Goal: Information Seeking & Learning: Learn about a topic

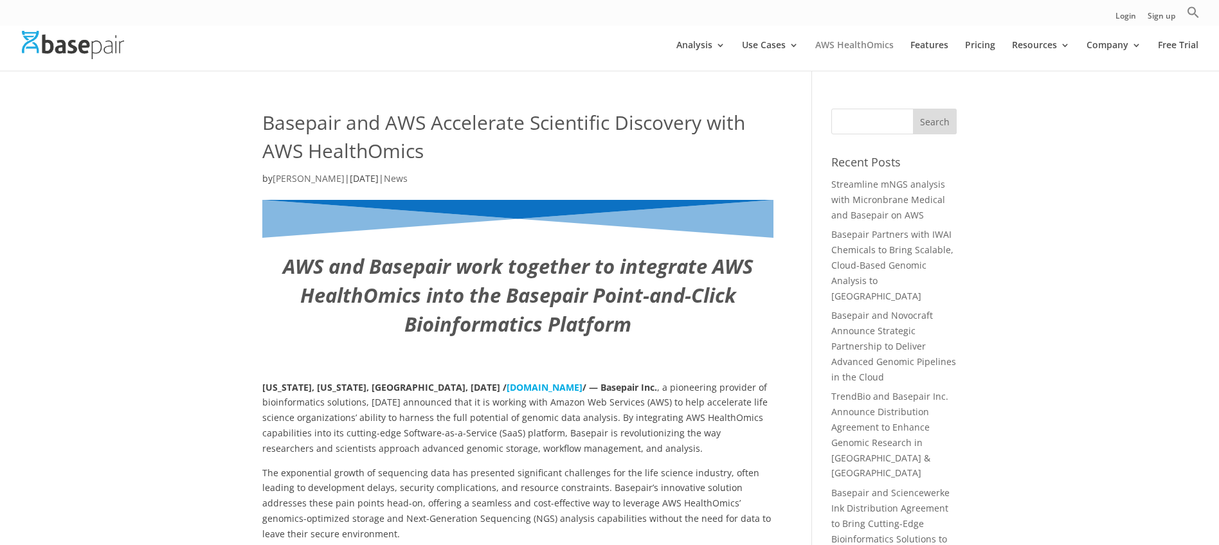
click at [876, 46] on link "AWS HealthOmics" at bounding box center [854, 55] width 78 height 30
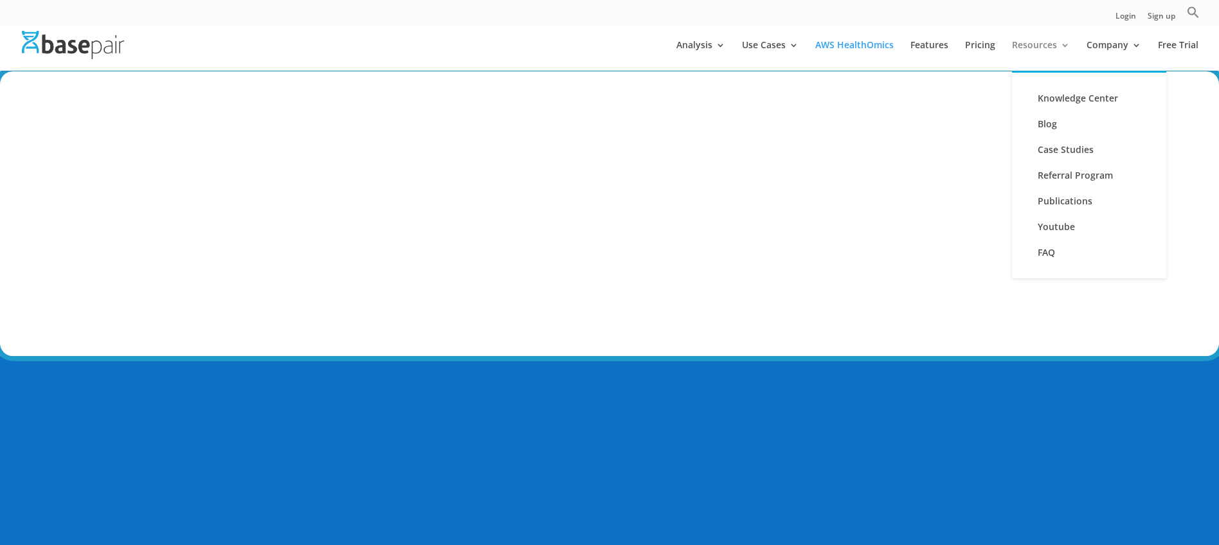
click at [1057, 45] on link "Resources" at bounding box center [1041, 55] width 58 height 30
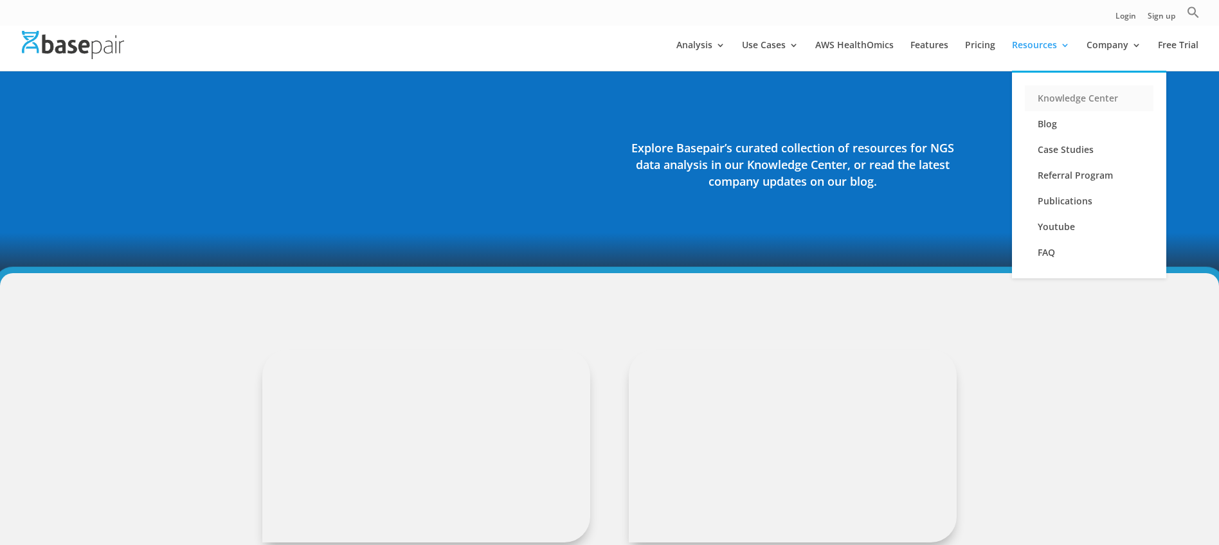
click at [1065, 97] on link "Knowledge Center" at bounding box center [1089, 98] width 129 height 26
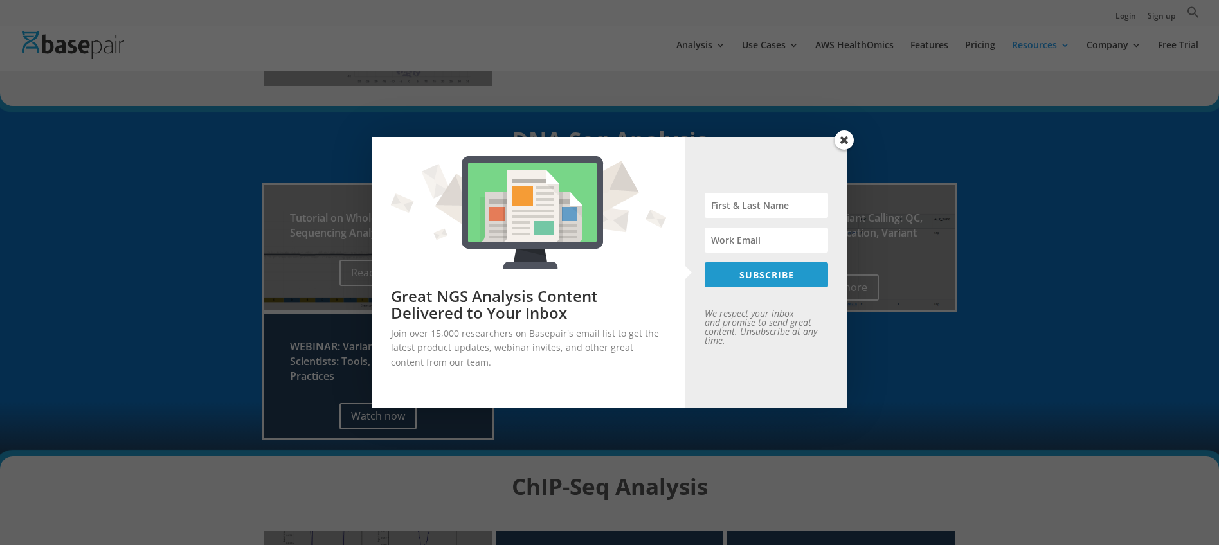
scroll to position [562, 0]
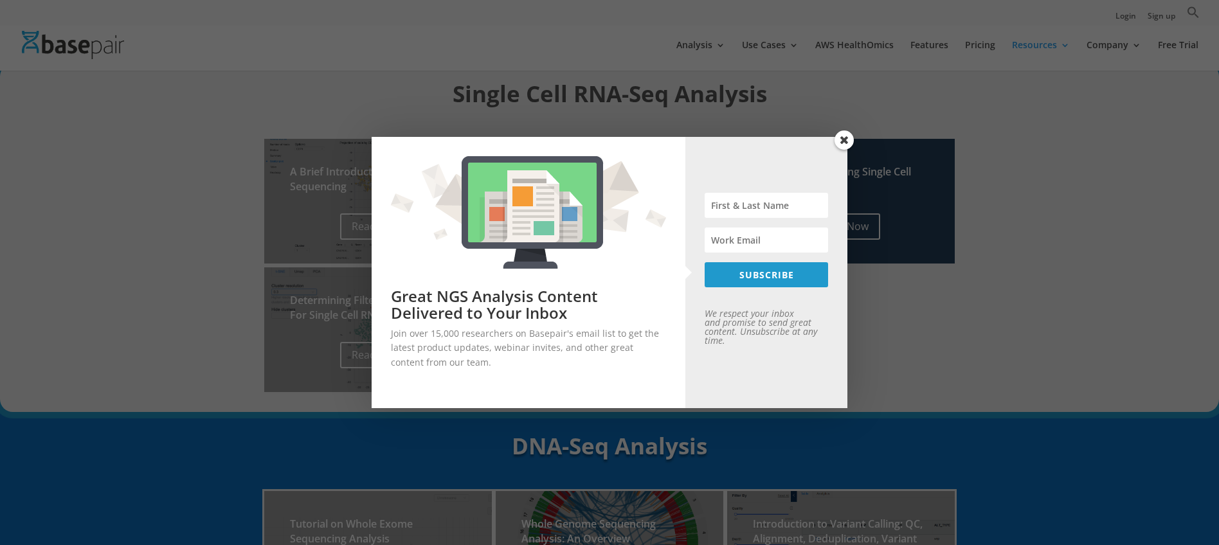
click at [851, 138] on span at bounding box center [843, 139] width 19 height 19
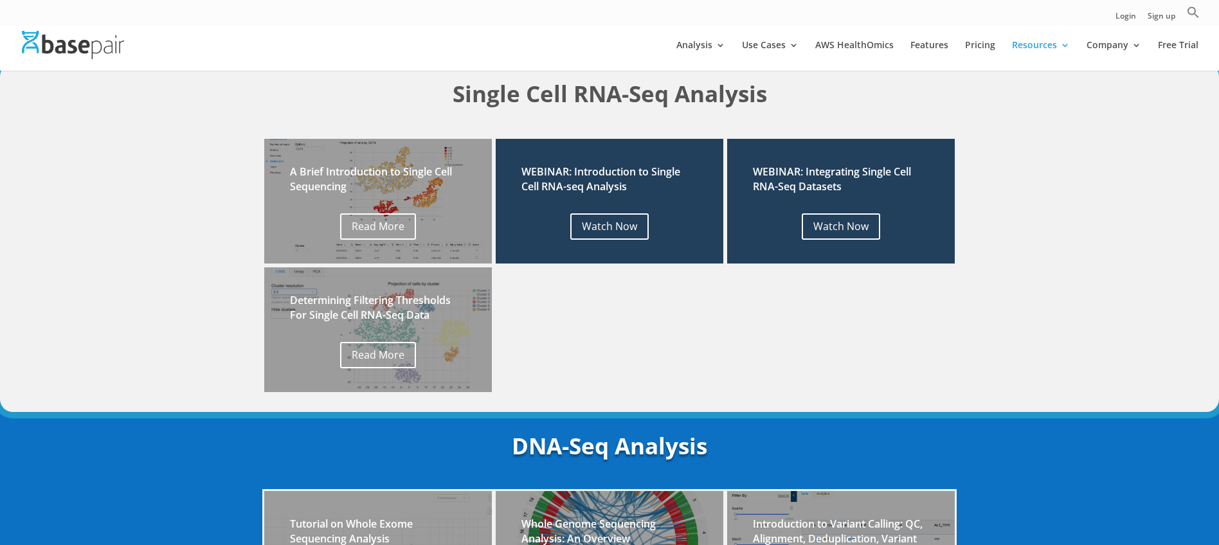
scroll to position [0, 0]
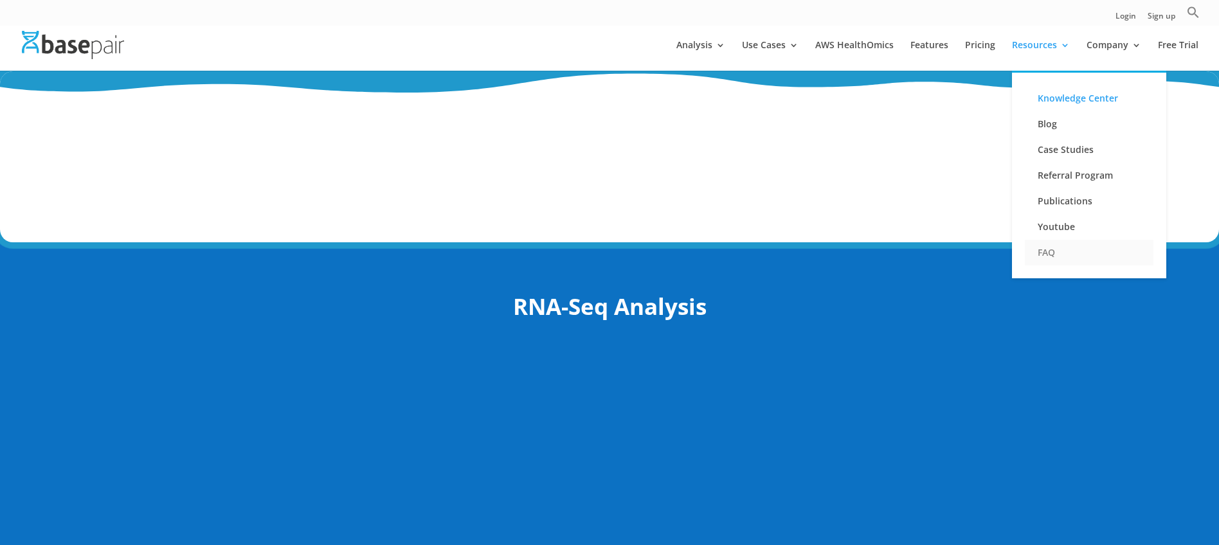
click at [1047, 252] on link "FAQ" at bounding box center [1089, 253] width 129 height 26
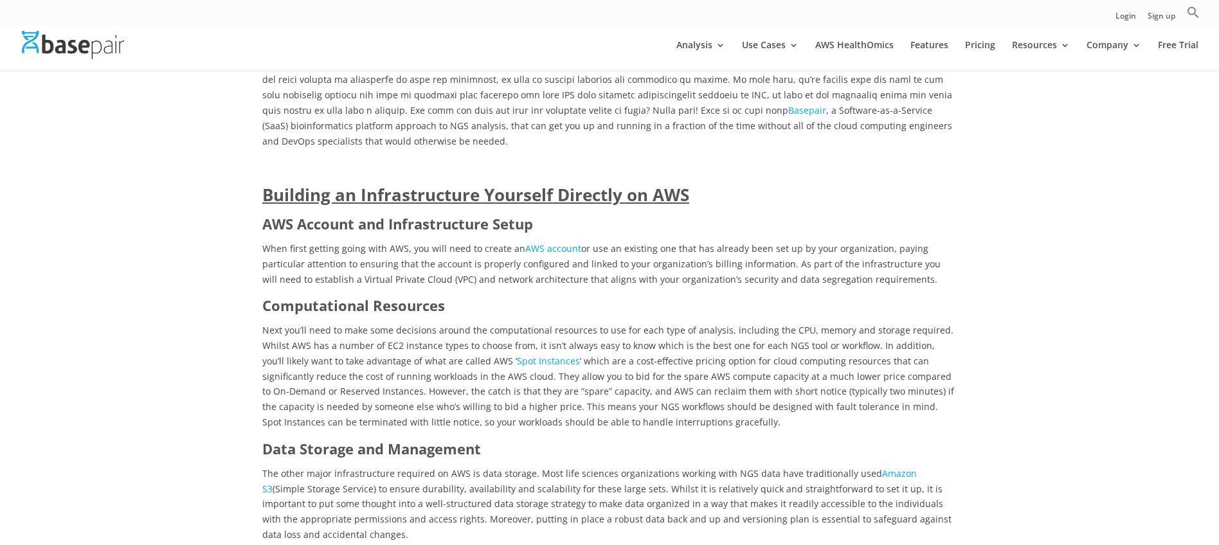
scroll to position [888, 0]
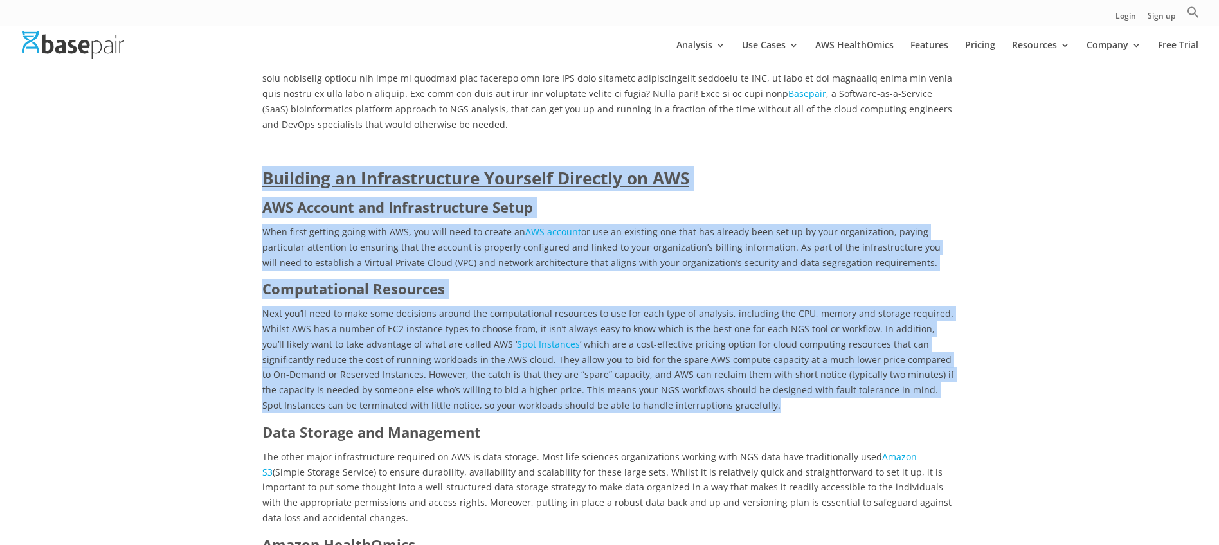
drag, startPoint x: 265, startPoint y: 148, endPoint x: 679, endPoint y: 379, distance: 473.1
click at [679, 379] on p "Next you’ll need to make some decisions around the computational resources to u…" at bounding box center [609, 364] width 694 height 116
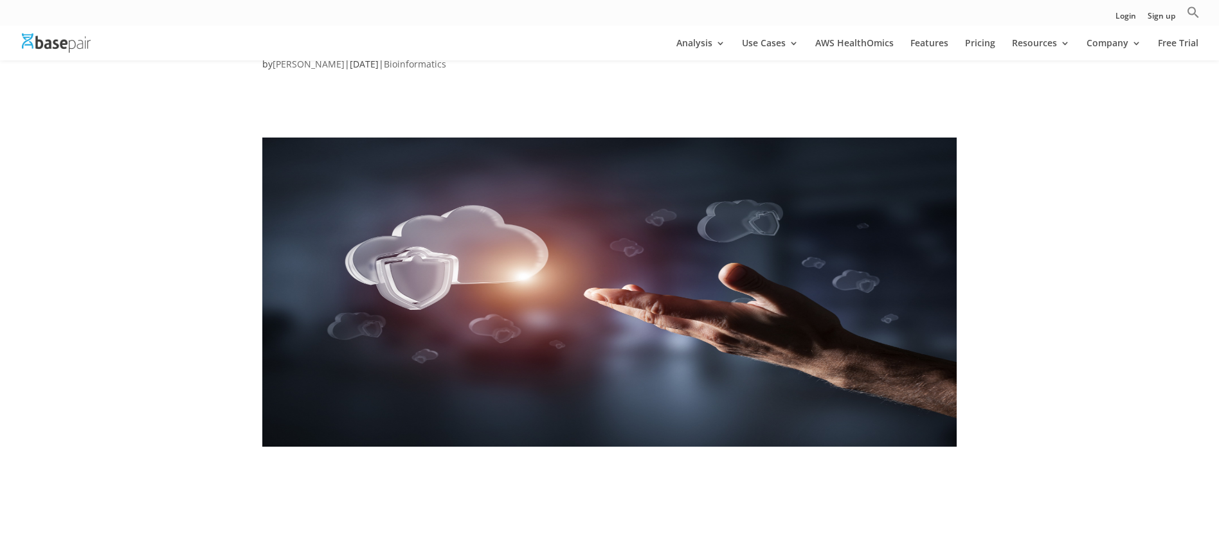
scroll to position [0, 0]
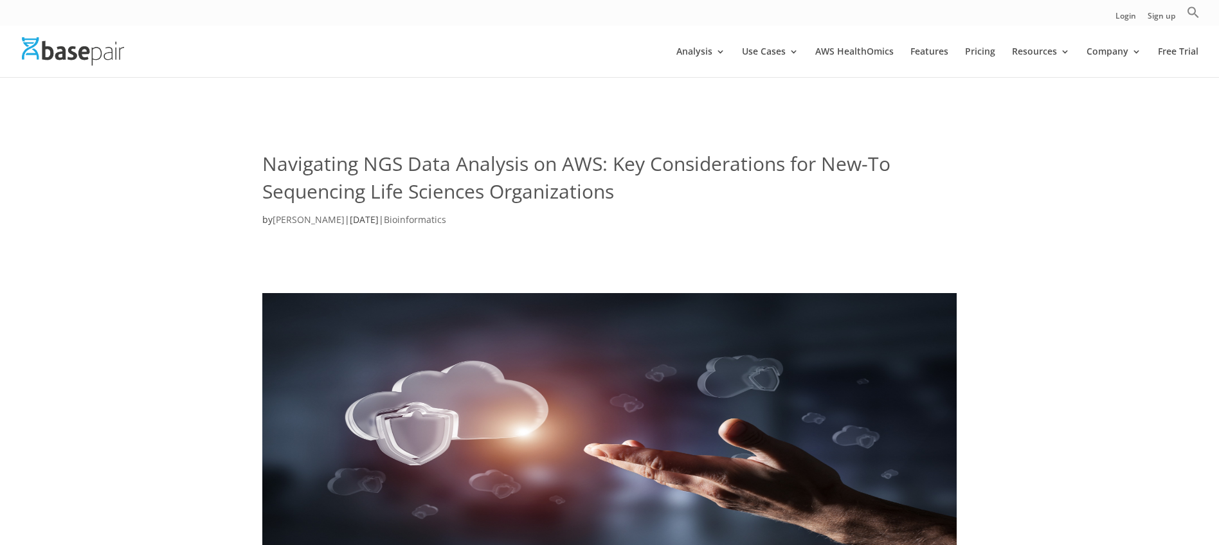
click at [390, 114] on div "Navigating NGS Data Analysis on AWS: Key Considerations for New-To Sequencing L…" at bounding box center [609, 156] width 694 height 161
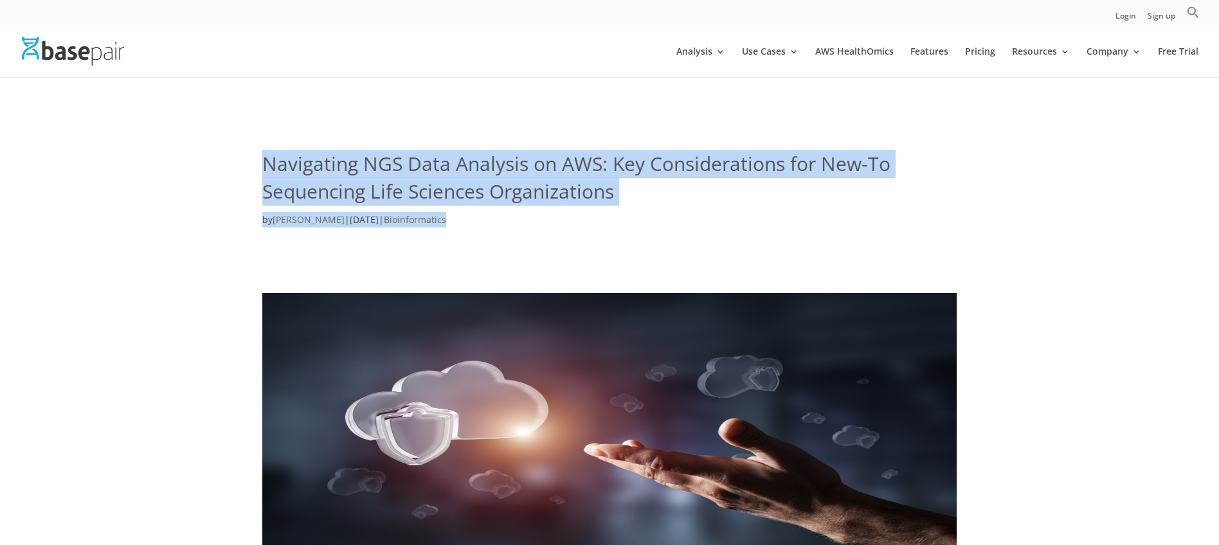
drag, startPoint x: 346, startPoint y: 135, endPoint x: 707, endPoint y: 242, distance: 376.3
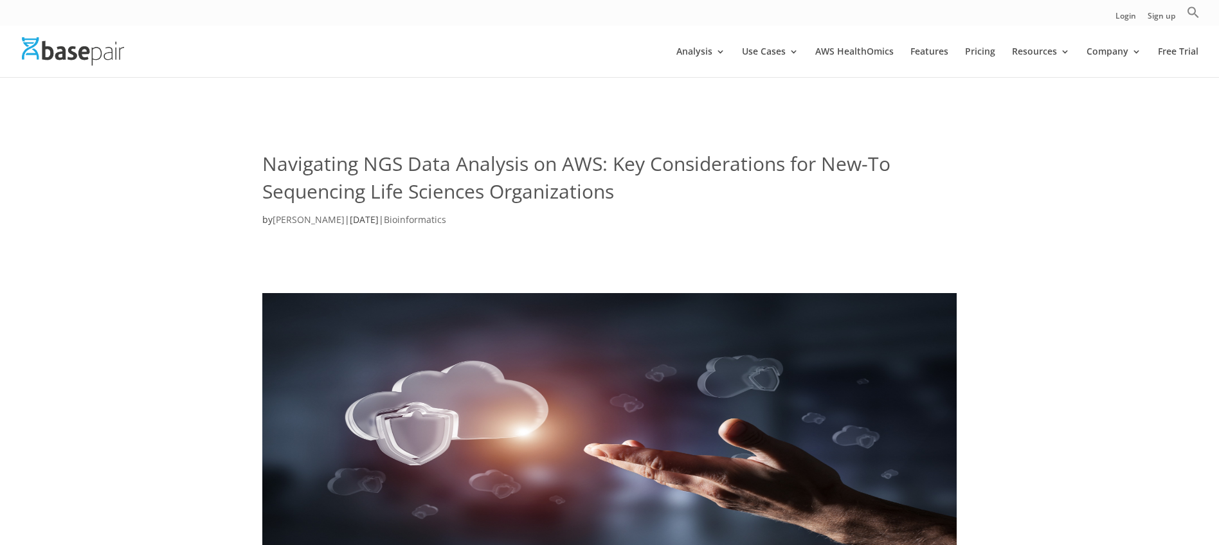
drag, startPoint x: 707, startPoint y: 242, endPoint x: 703, endPoint y: 231, distance: 11.6
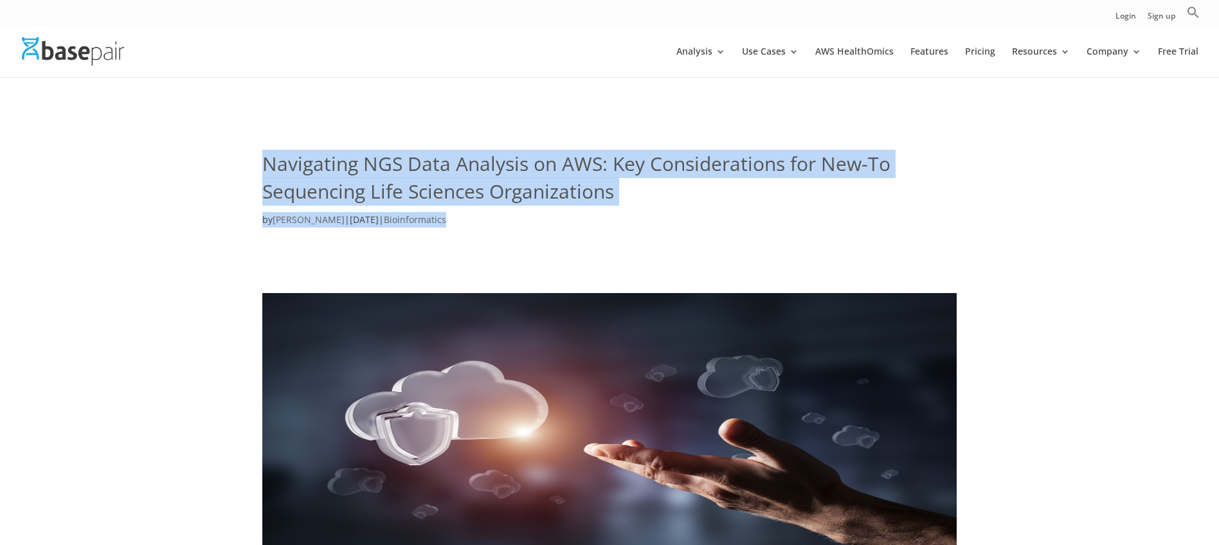
drag, startPoint x: 287, startPoint y: 119, endPoint x: 665, endPoint y: 237, distance: 396.7
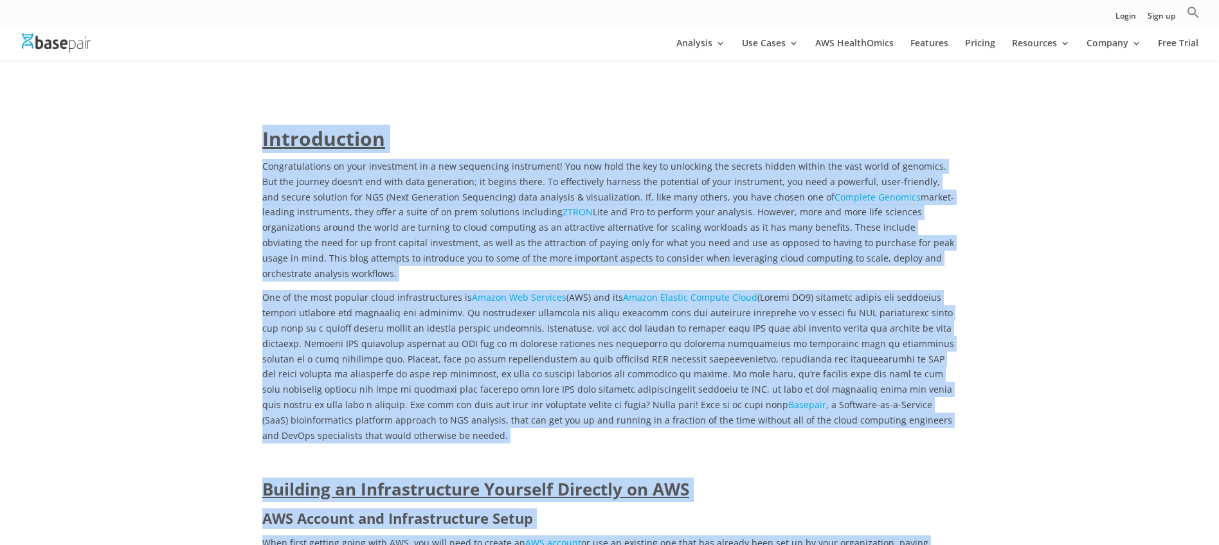
scroll to position [739, 0]
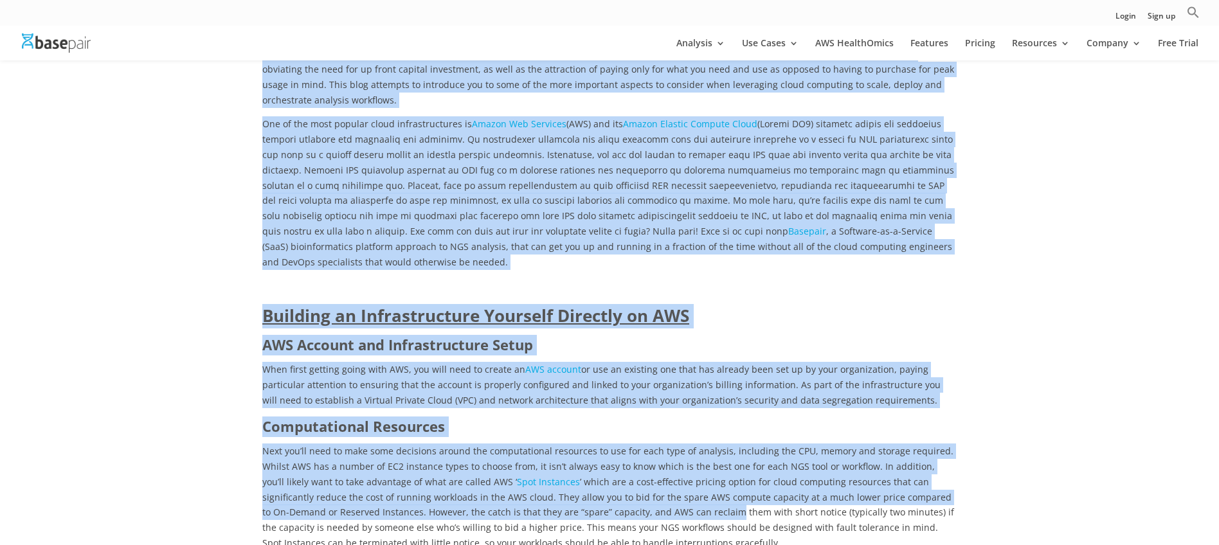
drag, startPoint x: 375, startPoint y: 187, endPoint x: 653, endPoint y: 474, distance: 399.6
click at [678, 444] on p "Next you’ll need to make some decisions around the computational resources to u…" at bounding box center [609, 502] width 694 height 116
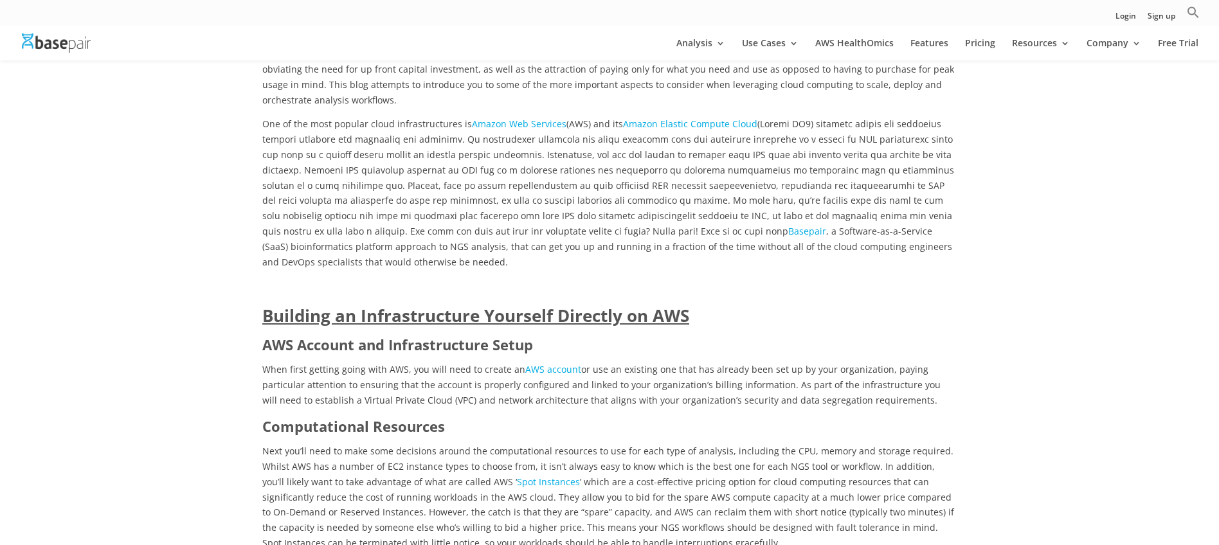
drag, startPoint x: 267, startPoint y: 282, endPoint x: 590, endPoint y: 363, distance: 332.5
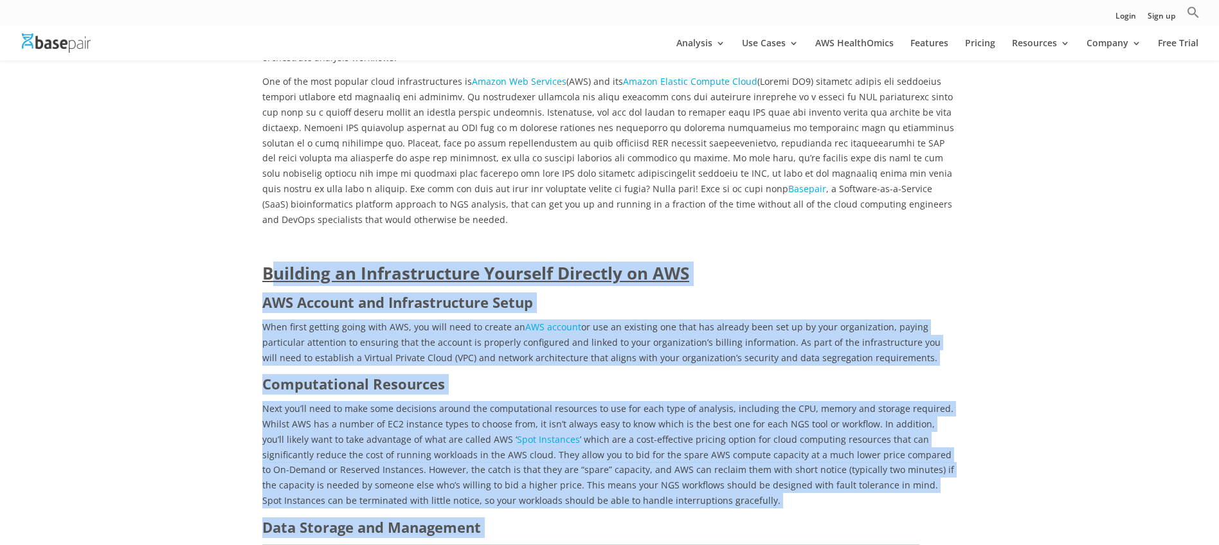
scroll to position [820, 0]
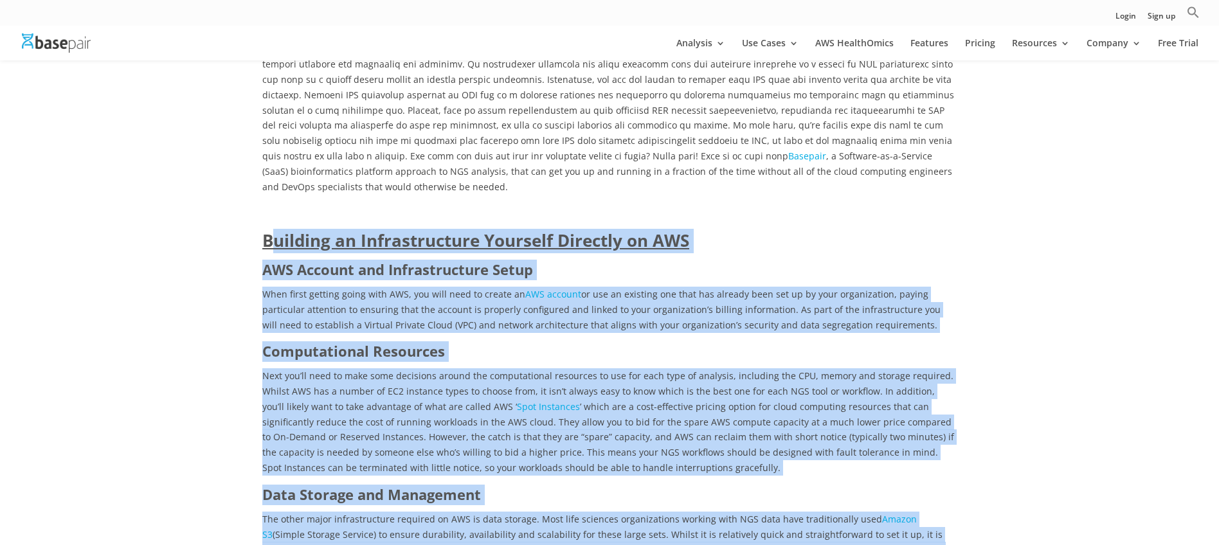
drag, startPoint x: 274, startPoint y: 281, endPoint x: 689, endPoint y: 472, distance: 456.7
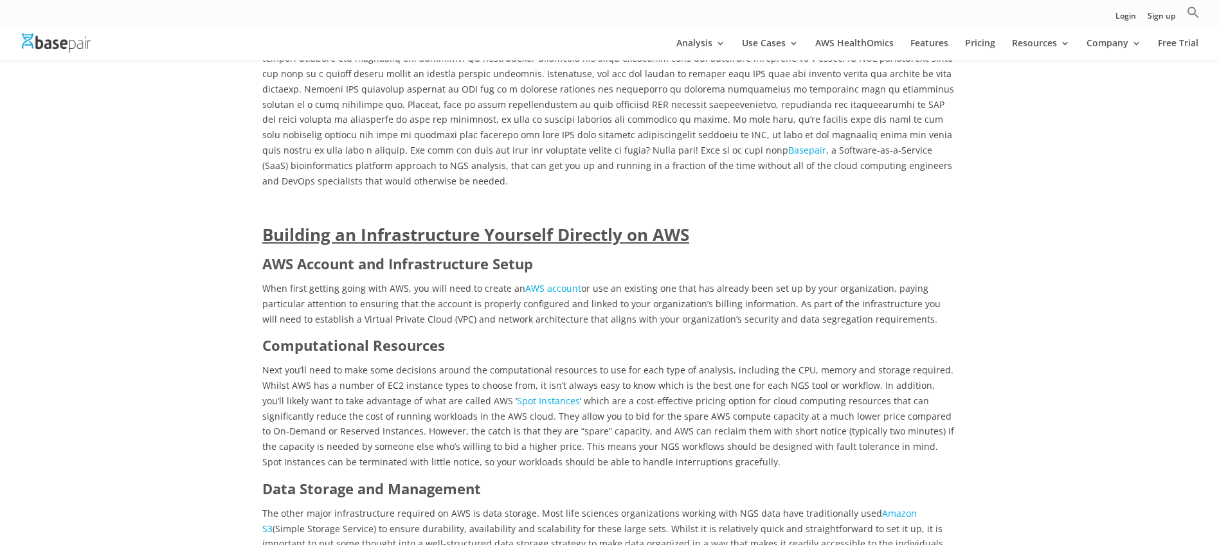
click at [685, 445] on p "Next you’ll need to make some decisions around the computational resources to u…" at bounding box center [609, 421] width 694 height 116
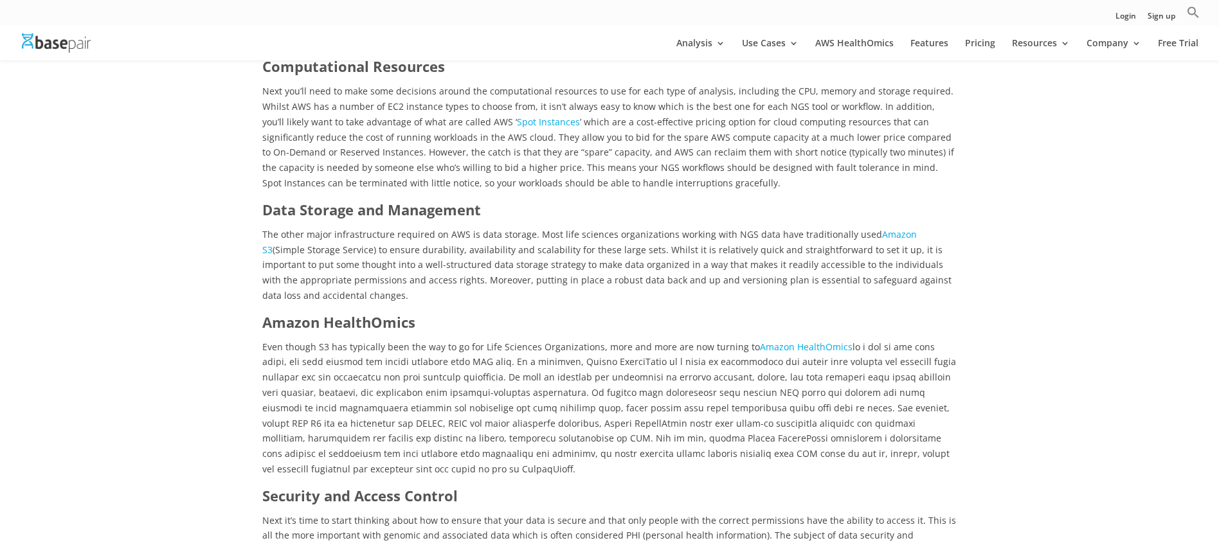
scroll to position [1273, 0]
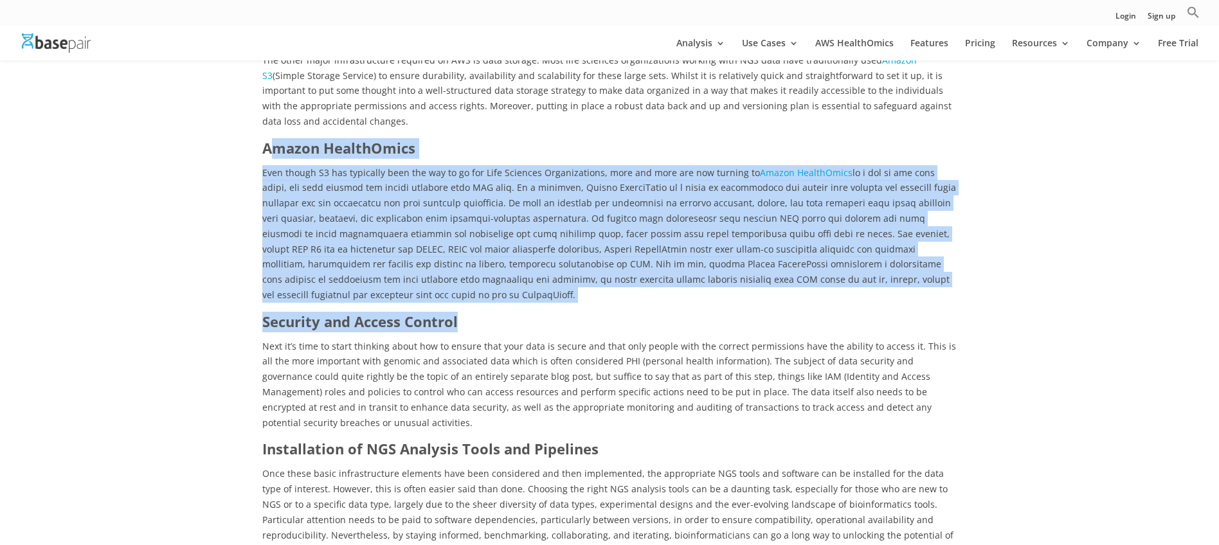
drag, startPoint x: 278, startPoint y: 114, endPoint x: 915, endPoint y: 289, distance: 661.2
click at [915, 312] on h3 "Security and Access Control" at bounding box center [609, 325] width 694 height 27
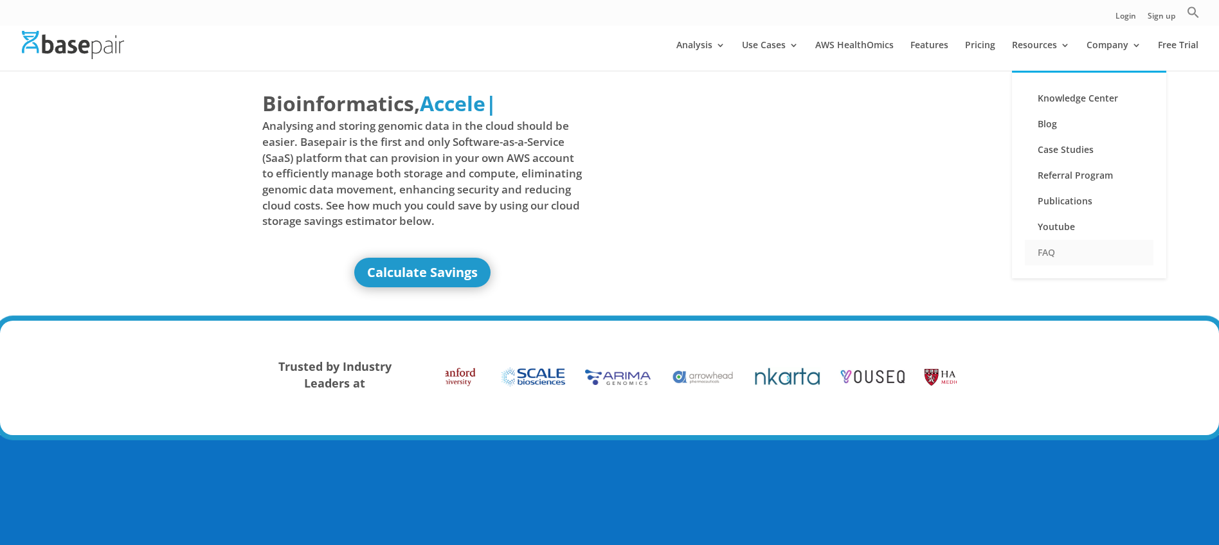
click at [1050, 257] on link "FAQ" at bounding box center [1089, 253] width 129 height 26
